Goal: Information Seeking & Learning: Learn about a topic

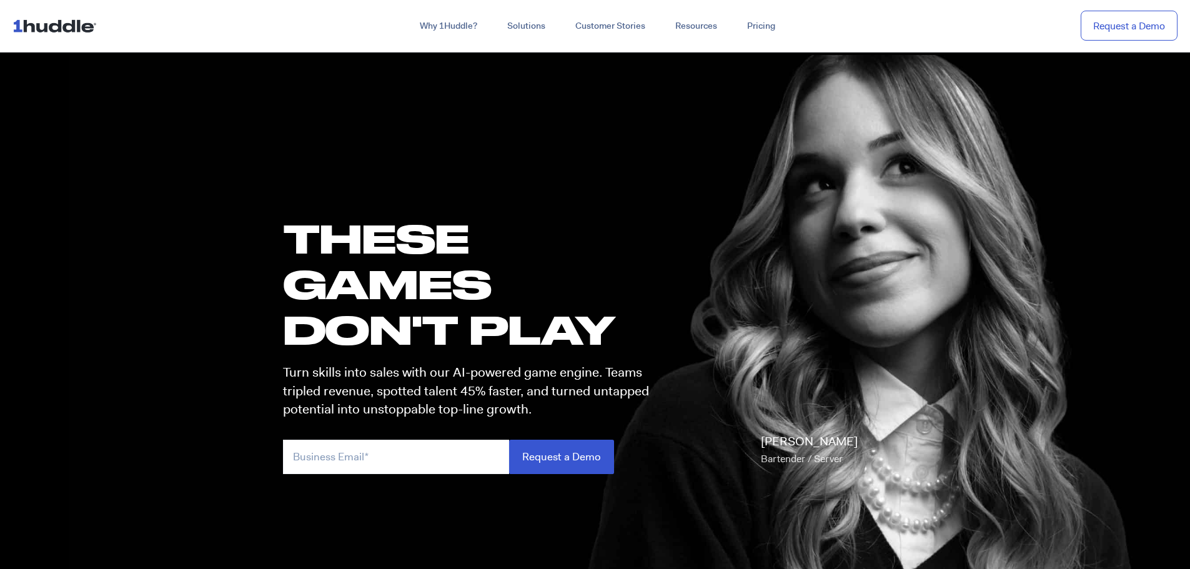
click at [336, 140] on link "For Training" at bounding box center [376, 143] width 200 height 13
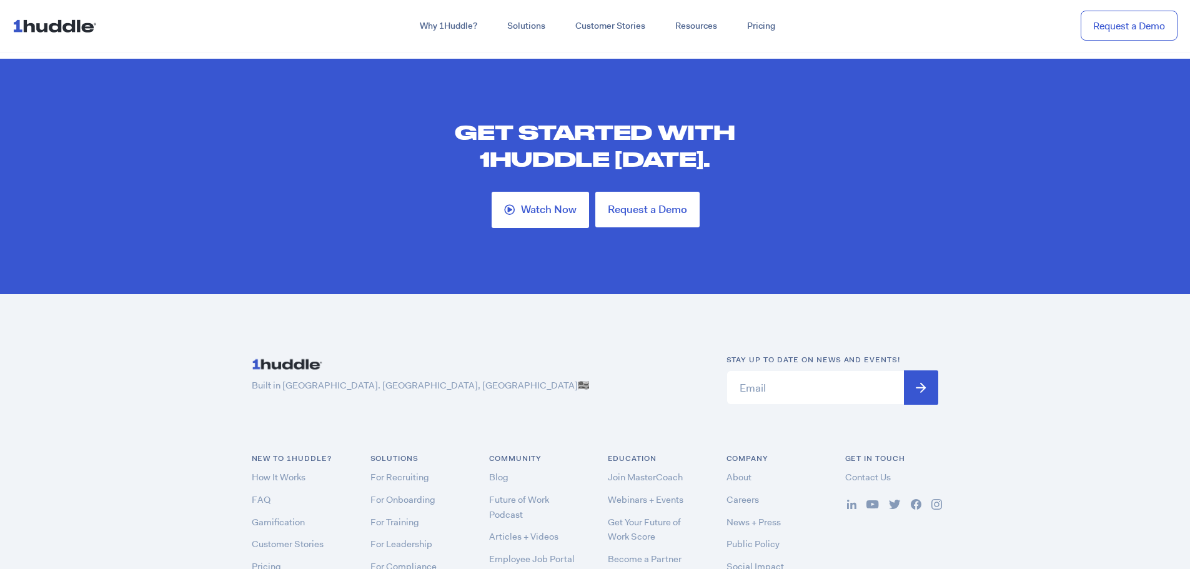
scroll to position [3712, 0]
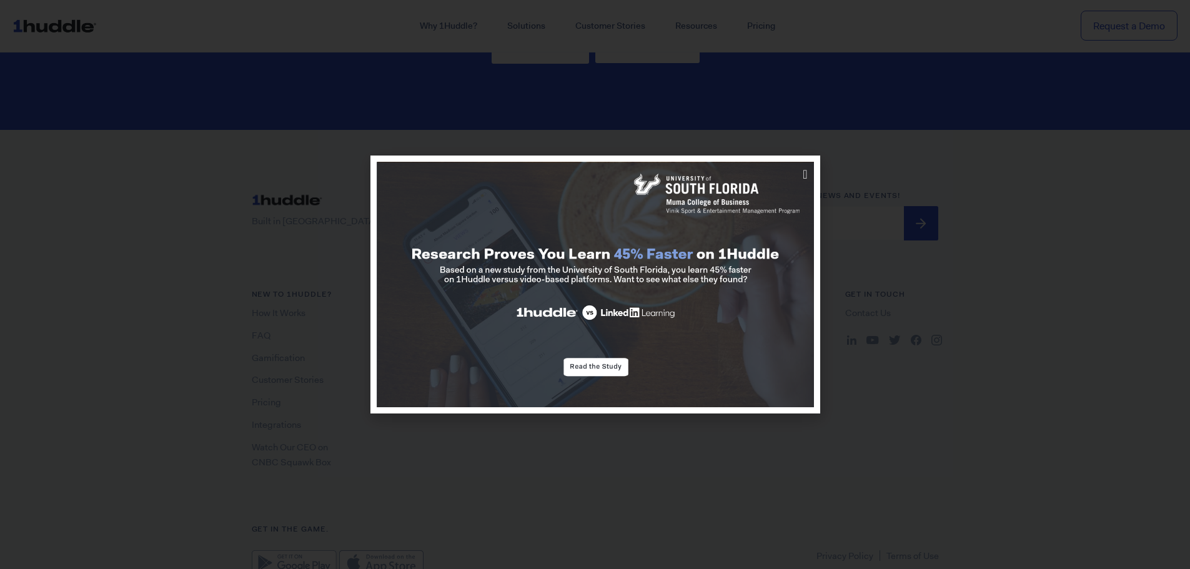
click at [802, 175] on icon "Close" at bounding box center [804, 174] width 4 height 12
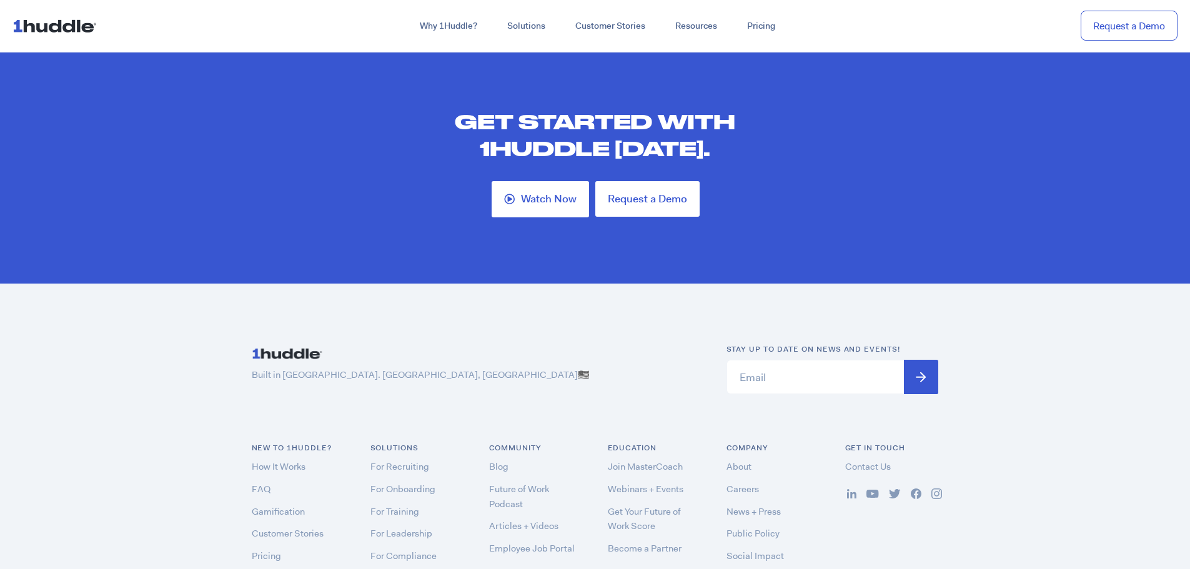
scroll to position [3338, 0]
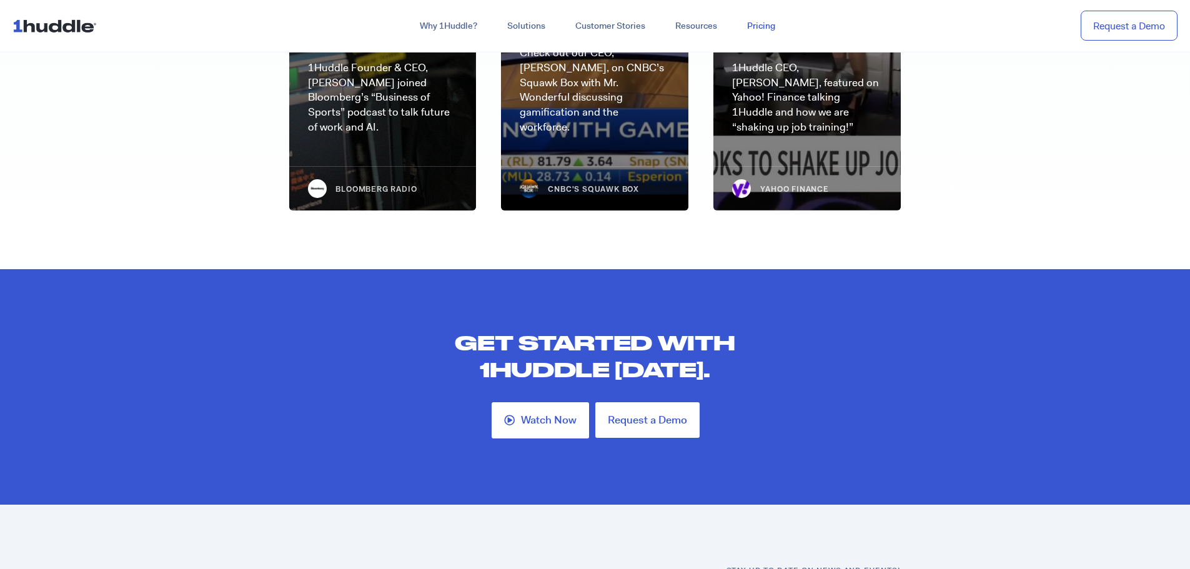
click at [772, 27] on link "Pricing" at bounding box center [761, 26] width 58 height 22
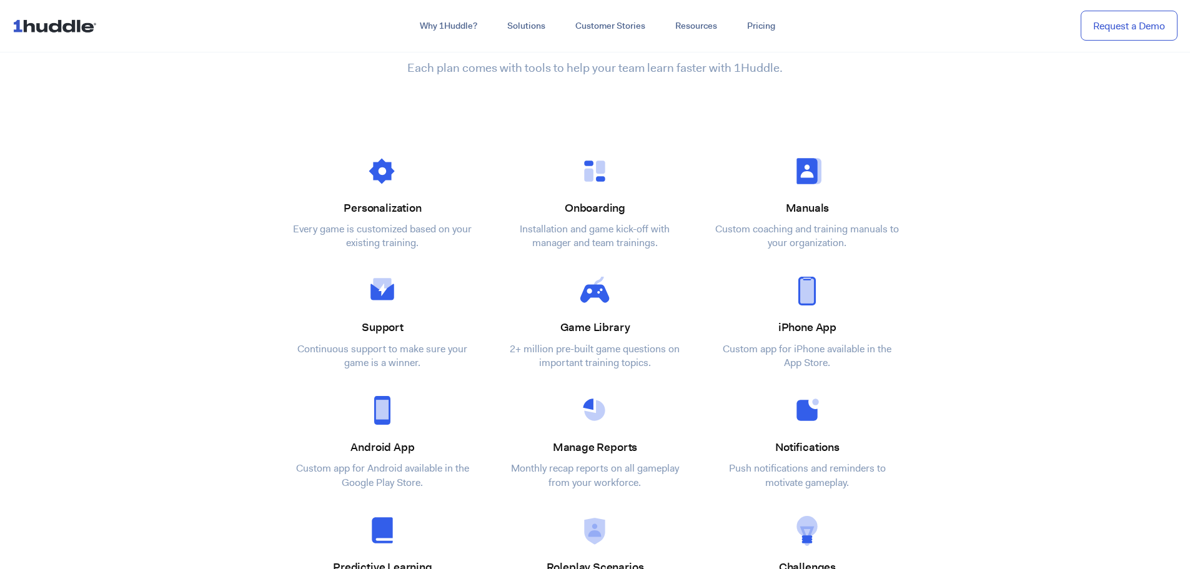
scroll to position [2123, 0]
